Goal: Information Seeking & Learning: Learn about a topic

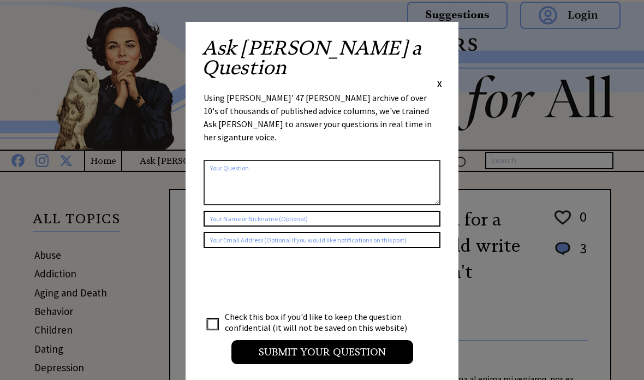
click at [437, 78] on span "X" at bounding box center [439, 83] width 5 height 11
click at [439, 78] on span "X" at bounding box center [439, 83] width 5 height 11
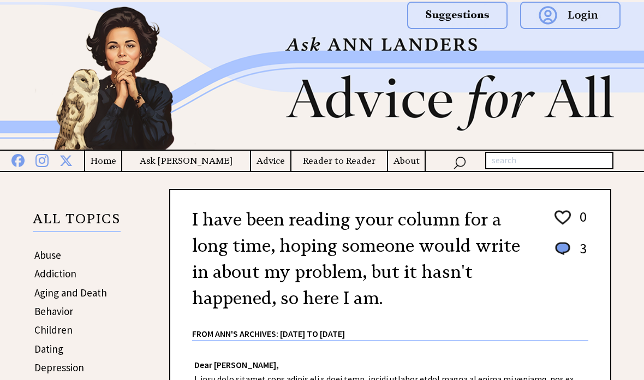
click at [121, 165] on h4 "Home" at bounding box center [103, 161] width 36 height 14
click at [260, 167] on h4 "Advice" at bounding box center [270, 161] width 39 height 14
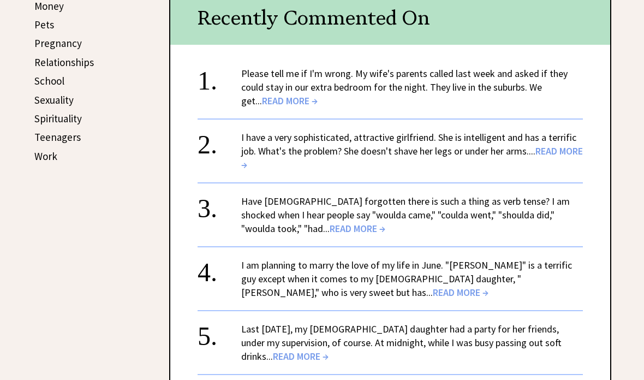
scroll to position [512, 0]
click at [265, 107] on span "READ MORE →" at bounding box center [290, 100] width 56 height 13
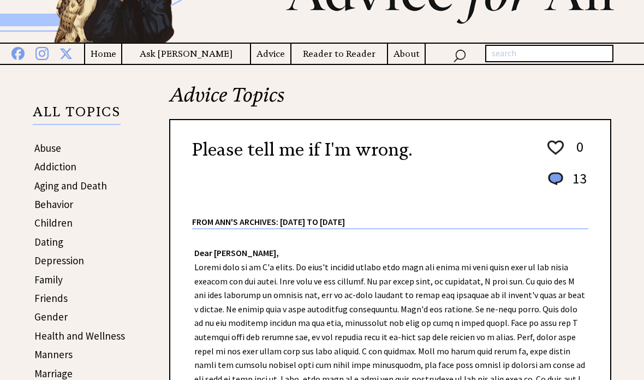
scroll to position [19, 0]
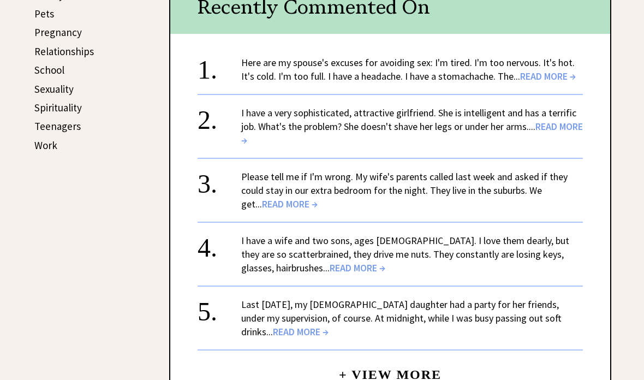
scroll to position [524, 0]
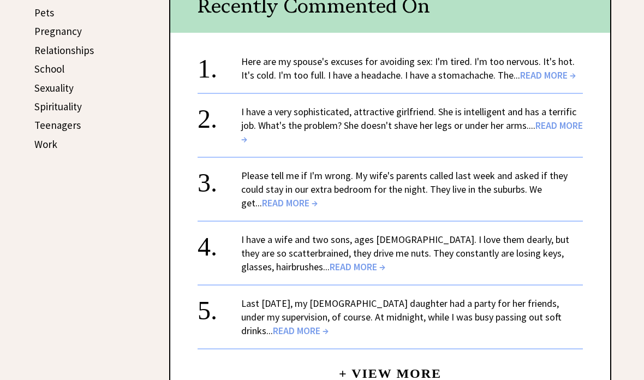
click at [557, 81] on span "READ MORE →" at bounding box center [548, 75] width 56 height 13
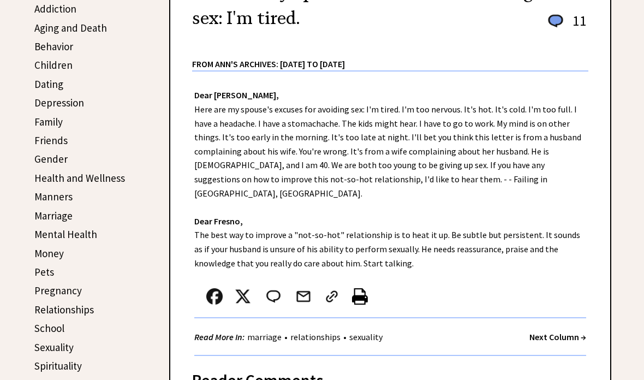
scroll to position [259, 0]
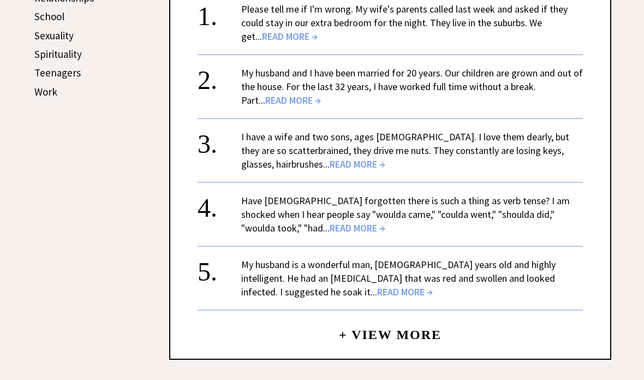
scroll to position [553, 0]
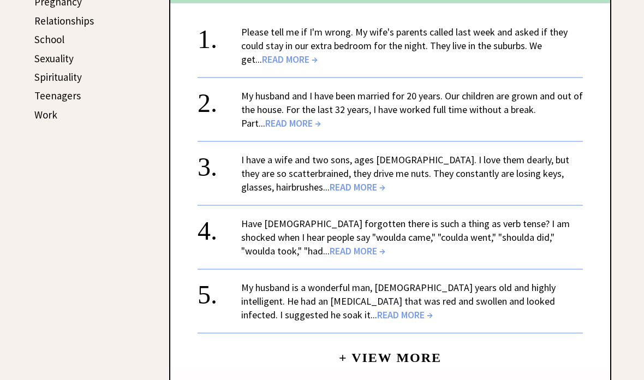
click at [269, 124] on span "READ MORE →" at bounding box center [293, 123] width 56 height 13
